Goal: Information Seeking & Learning: Check status

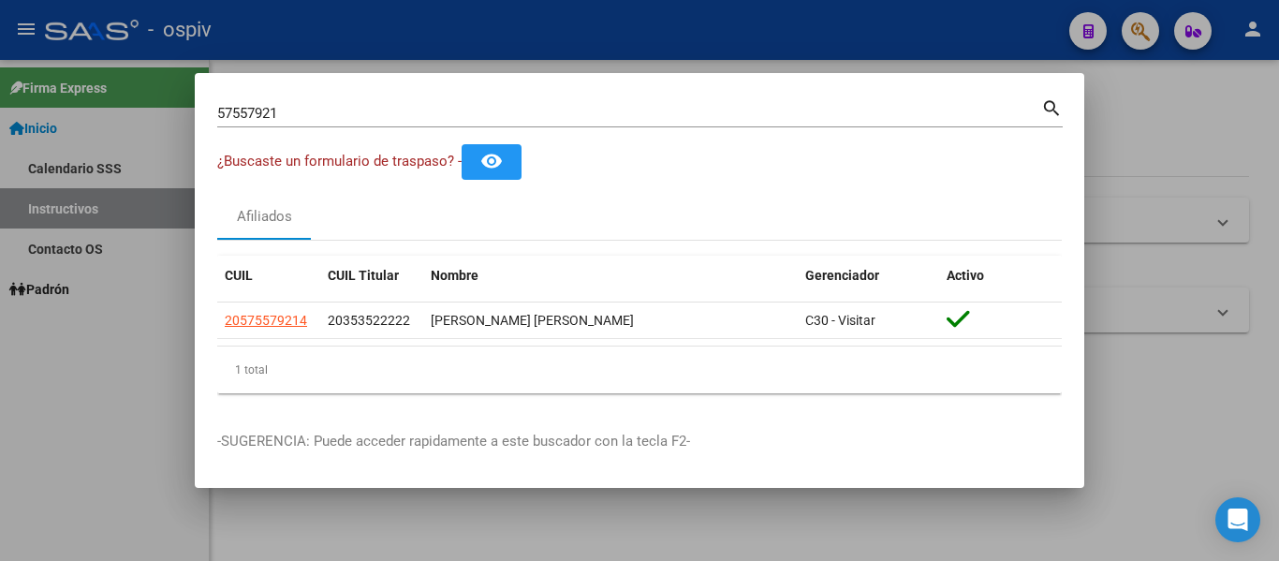
click at [1144, 176] on div at bounding box center [639, 280] width 1279 height 561
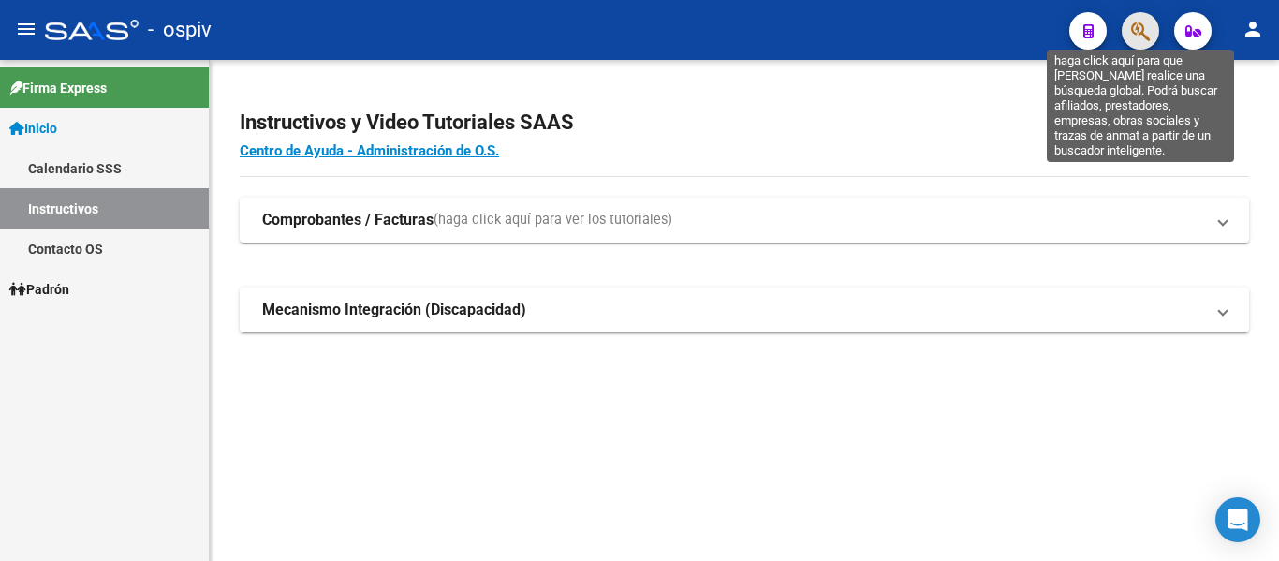
click at [1138, 31] on icon "button" at bounding box center [1140, 32] width 19 height 22
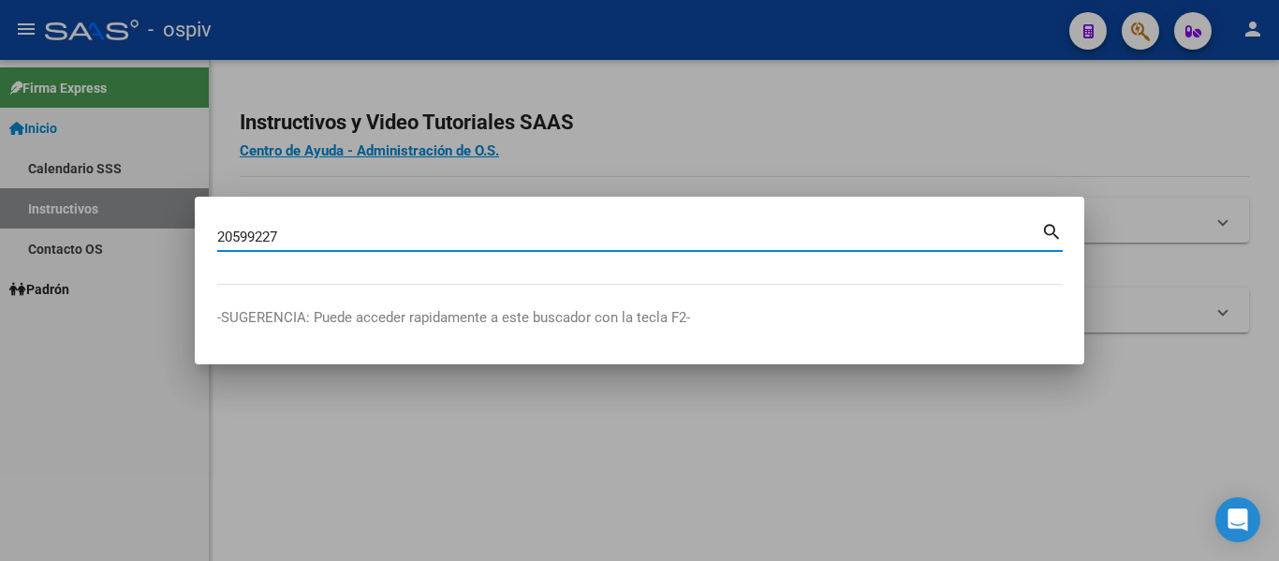
type input "20599227"
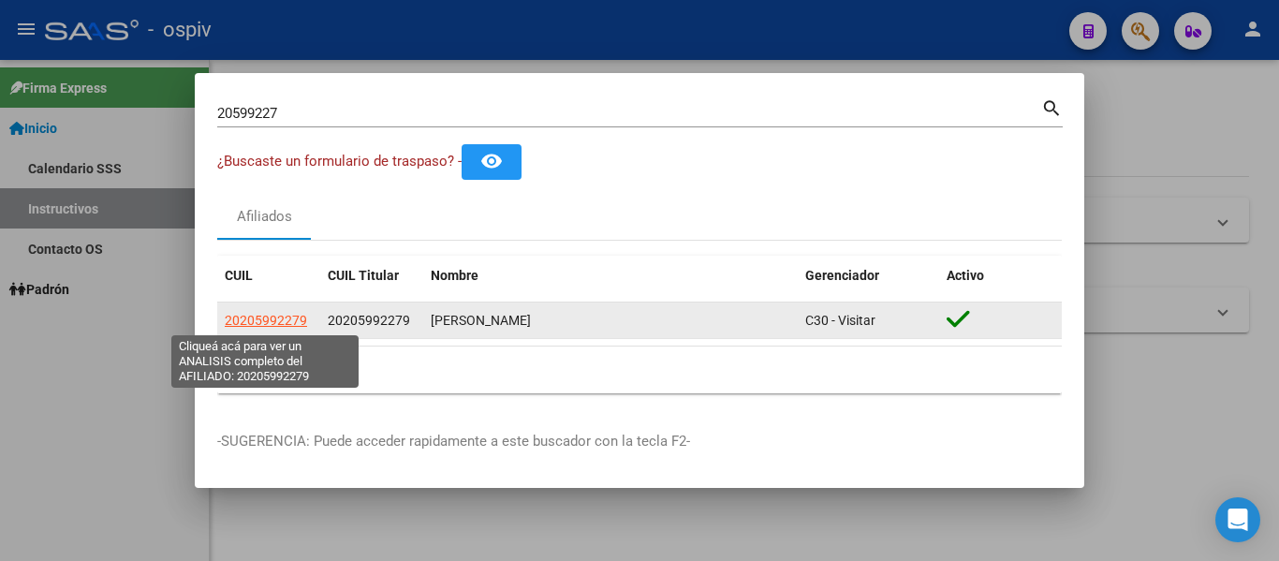
click at [258, 324] on span "20205992279" at bounding box center [266, 320] width 82 height 15
type textarea "20205992279"
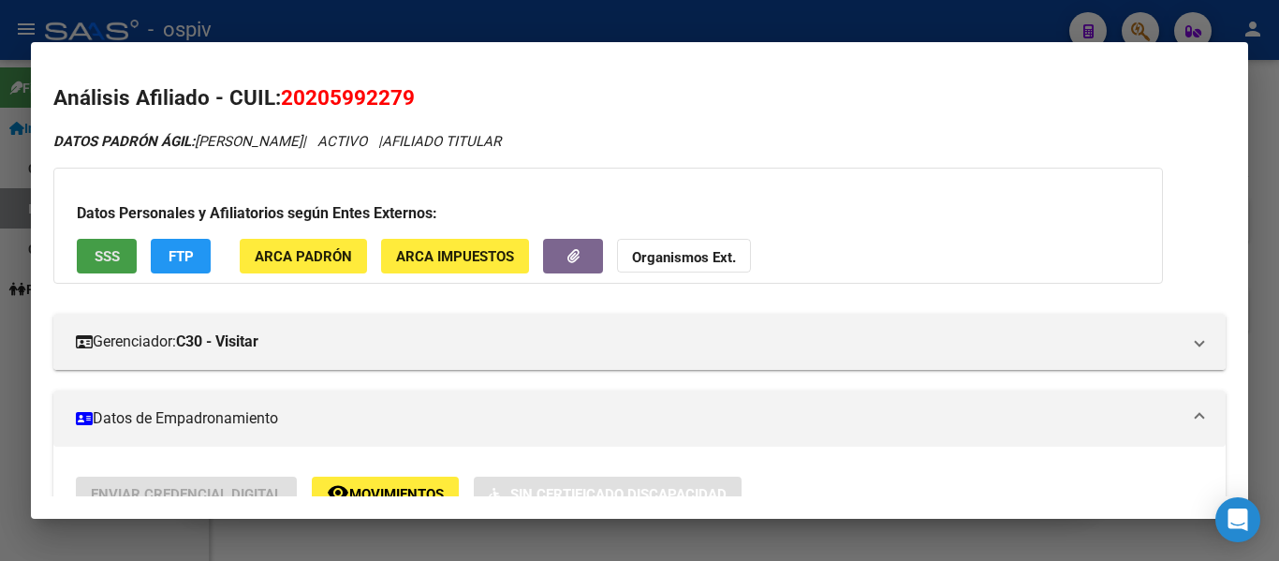
click at [107, 252] on span "SSS" at bounding box center [107, 256] width 25 height 17
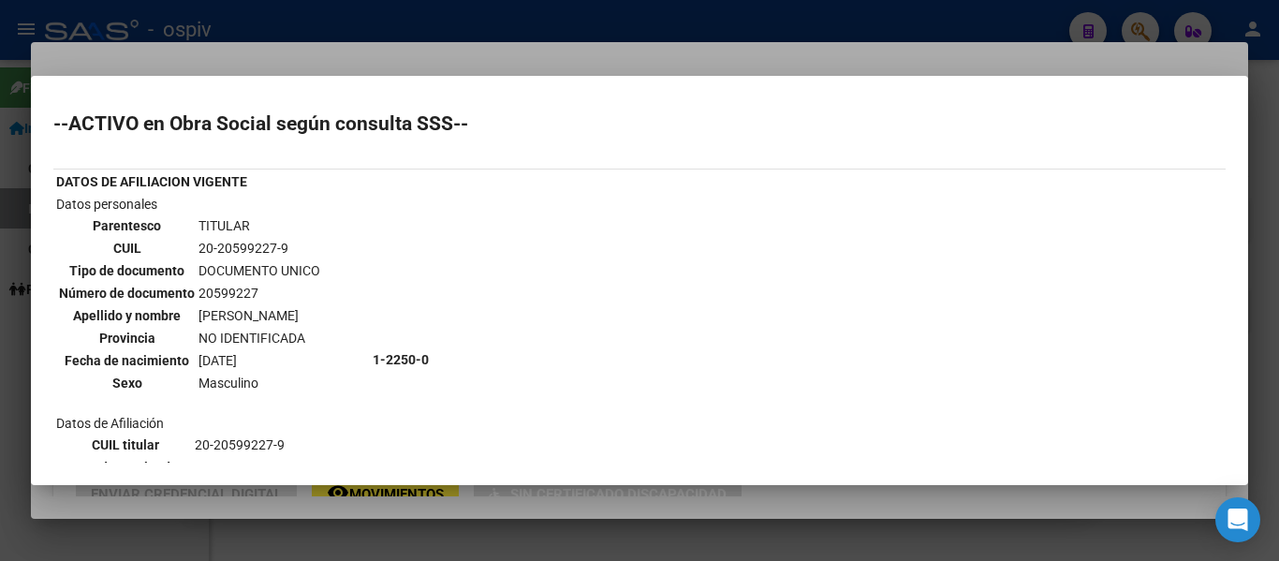
click at [410, 23] on div at bounding box center [639, 280] width 1279 height 561
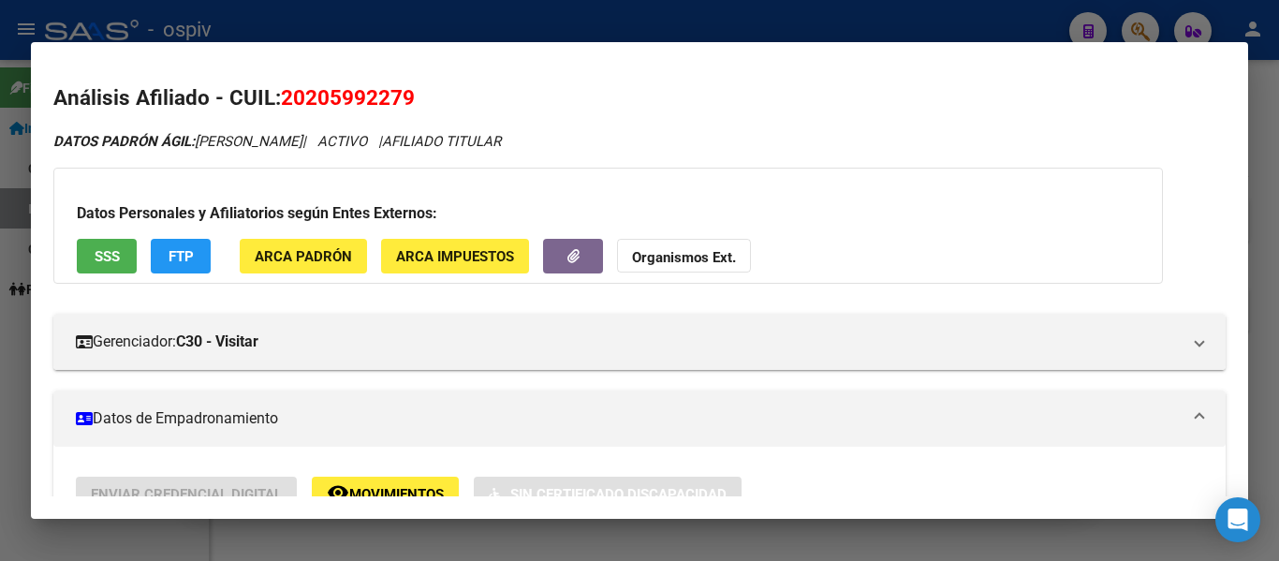
click at [446, 39] on div at bounding box center [639, 280] width 1279 height 561
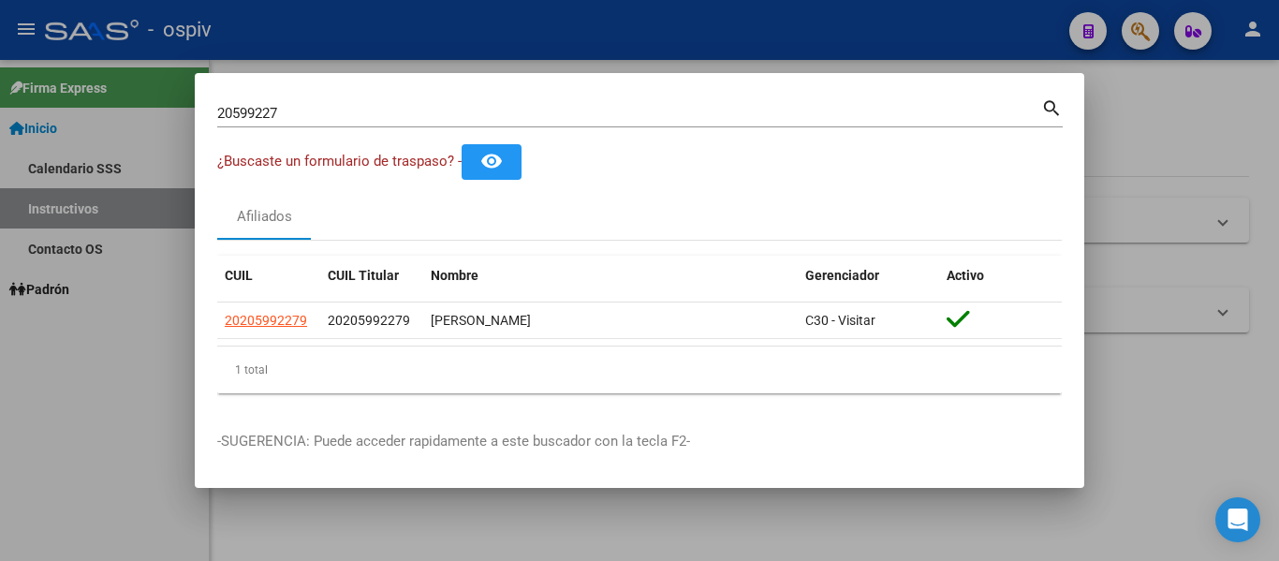
click at [494, 37] on div at bounding box center [639, 280] width 1279 height 561
